Goal: Check status: Check status

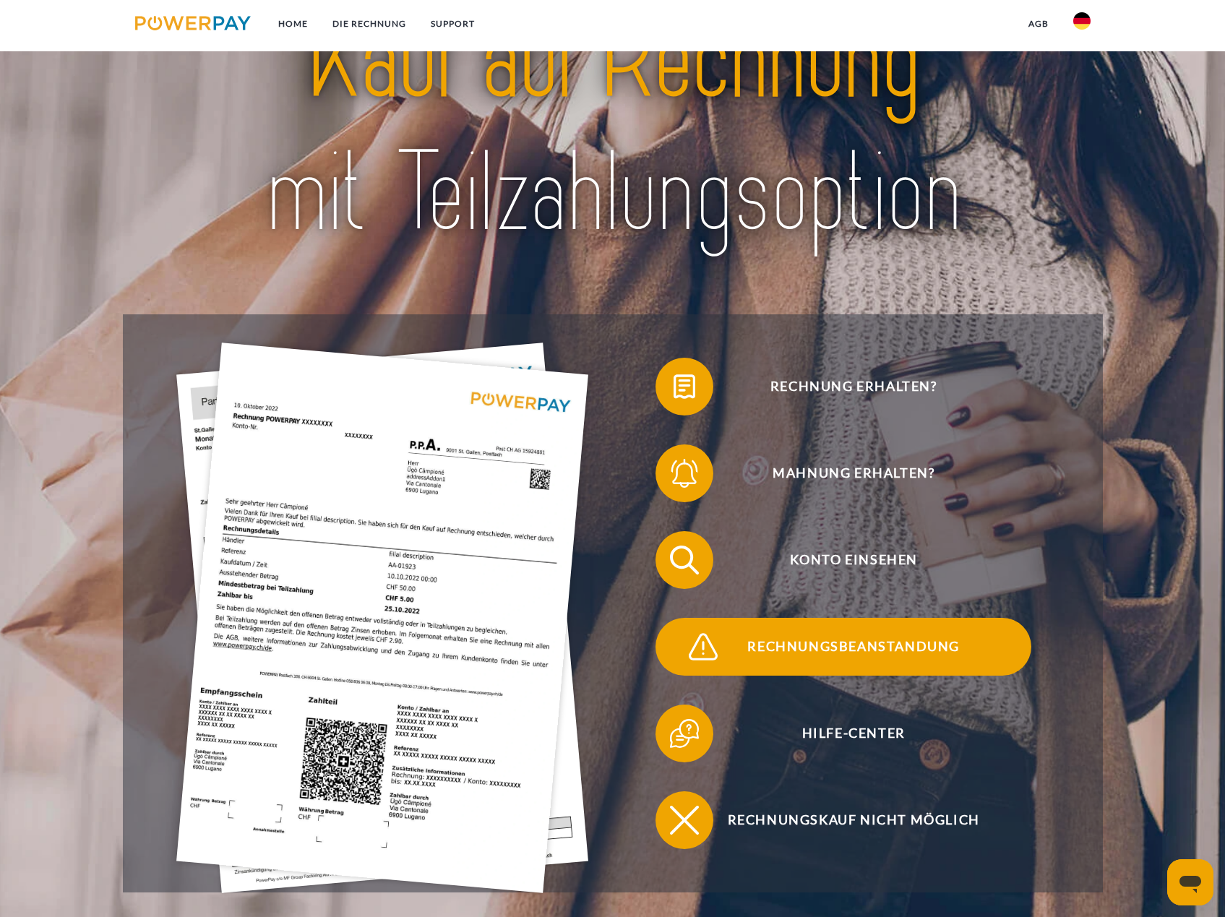
scroll to position [145, 0]
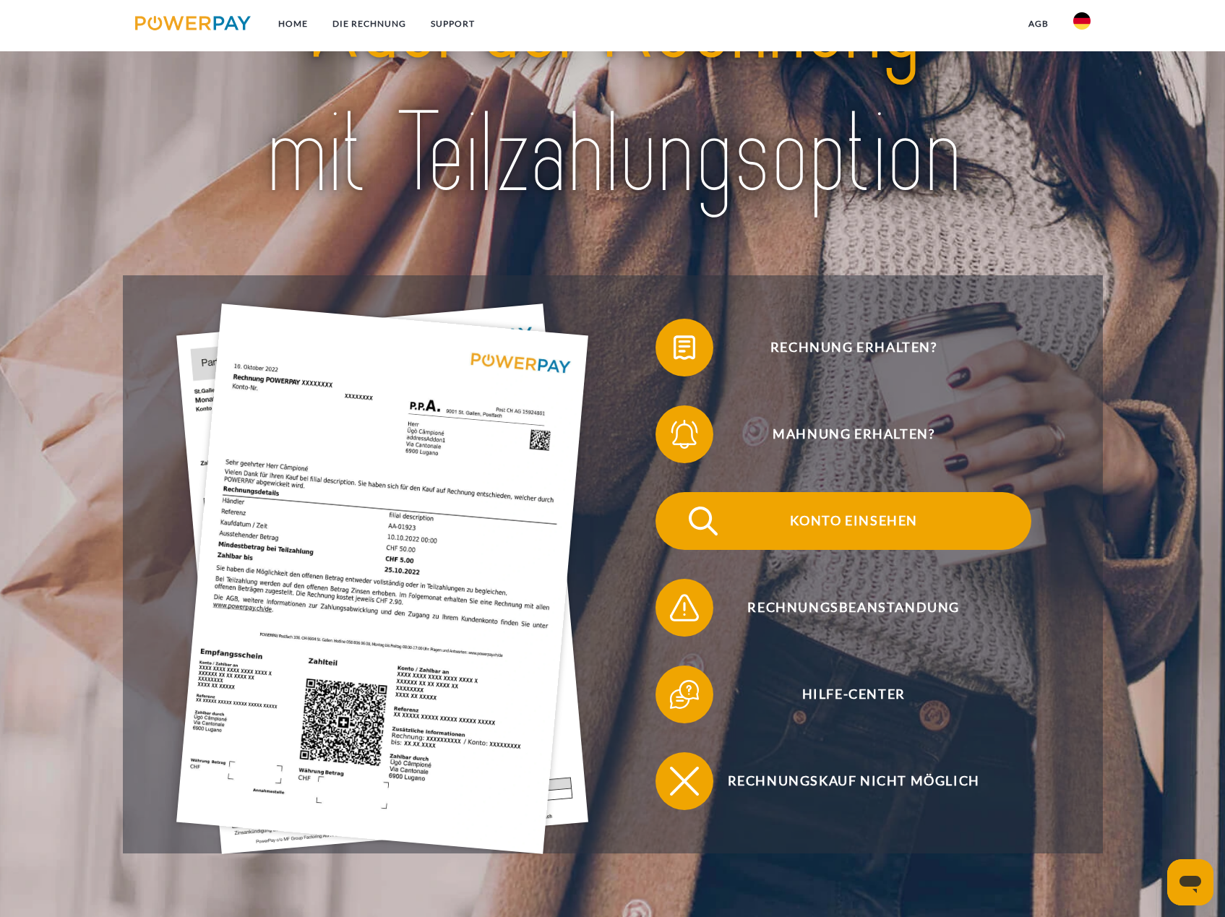
click at [830, 517] on span "Konto einsehen" at bounding box center [853, 521] width 354 height 58
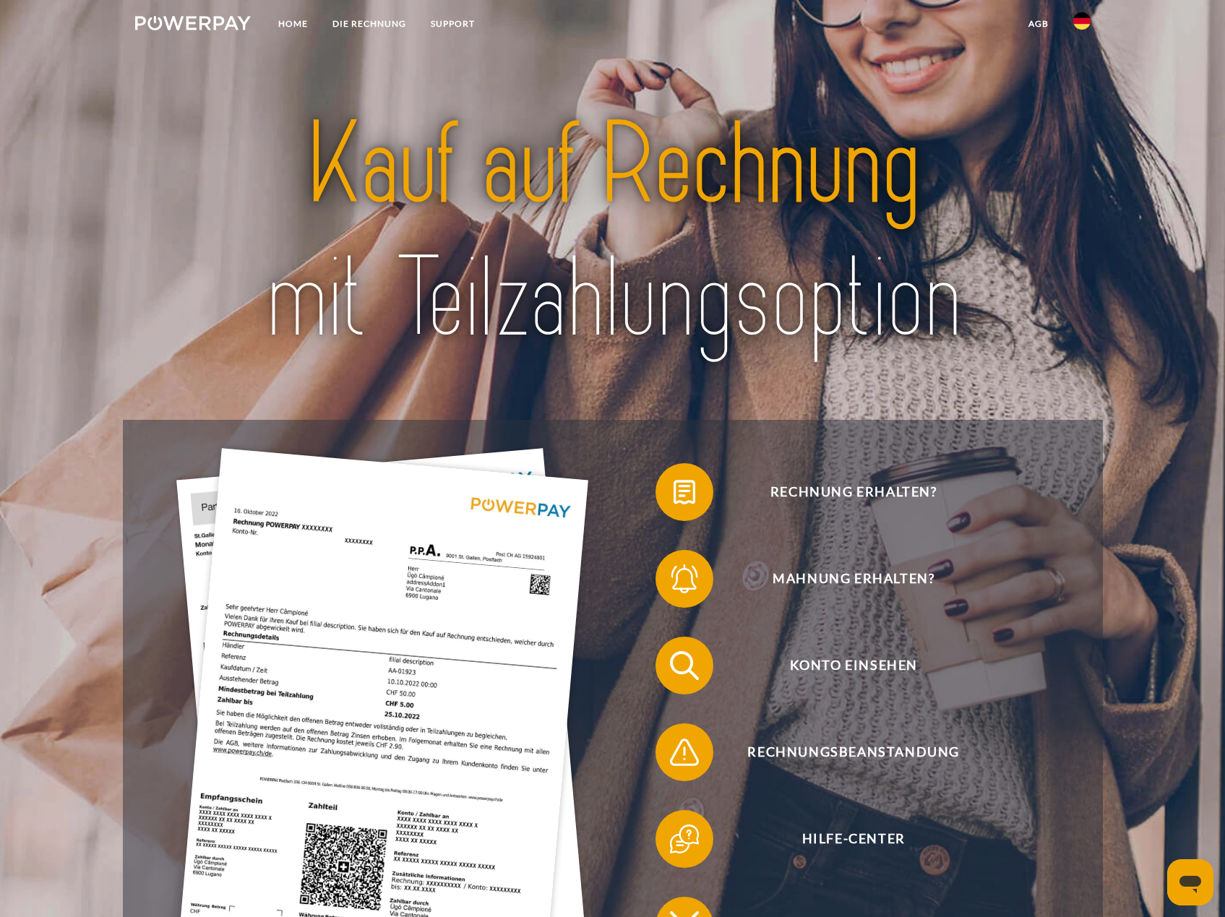
click at [1084, 17] on img at bounding box center [1081, 20] width 17 height 17
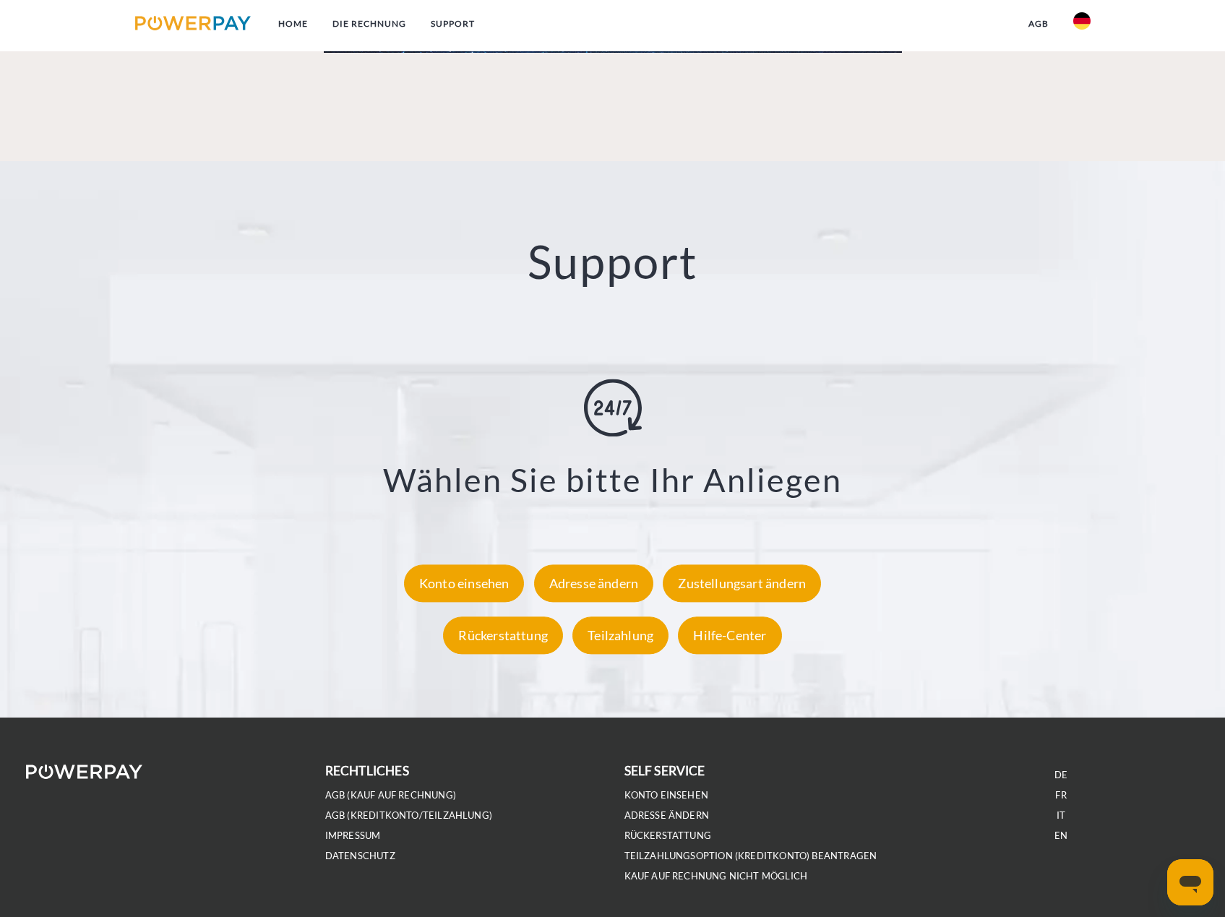
scroll to position [2558, 0]
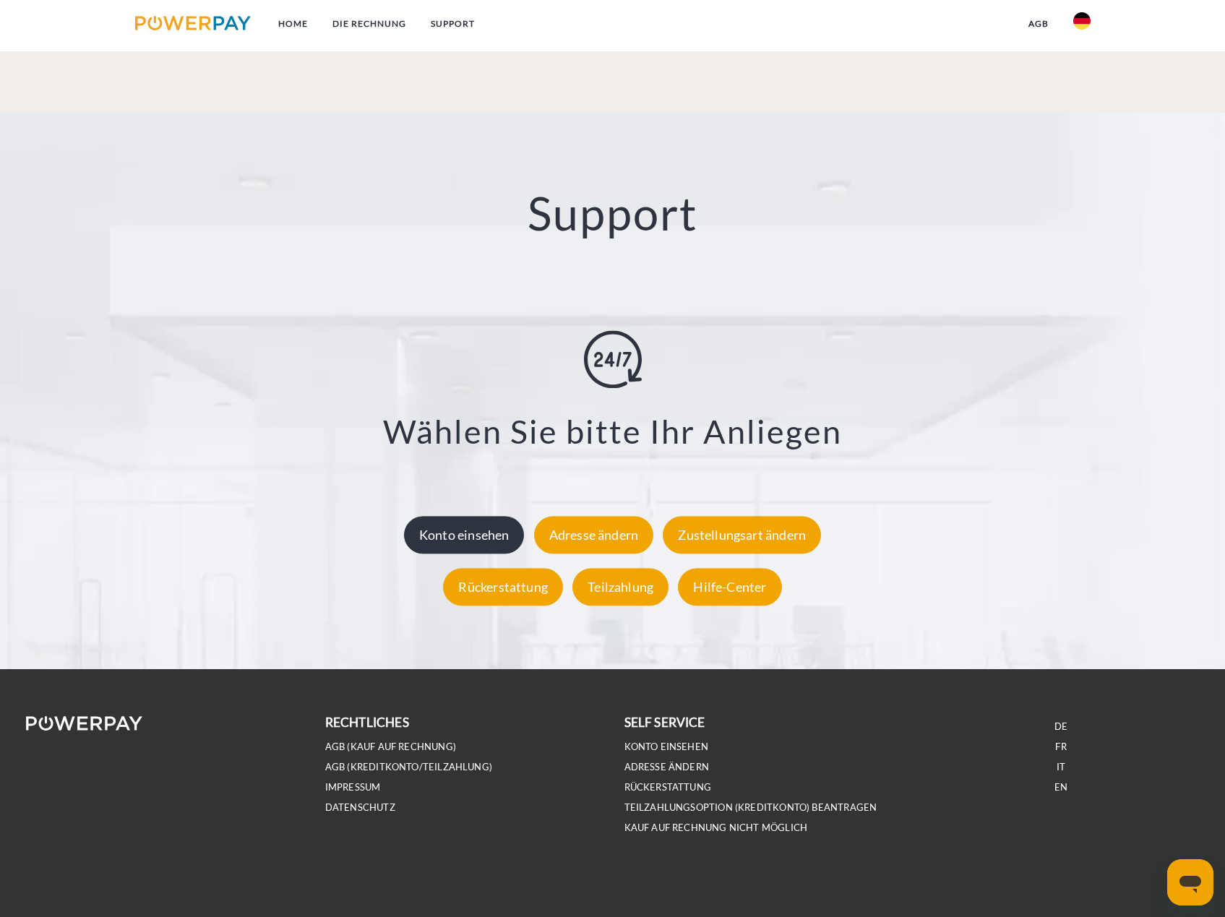
click at [475, 538] on div "Konto einsehen" at bounding box center [464, 536] width 121 height 38
